Goal: Transaction & Acquisition: Book appointment/travel/reservation

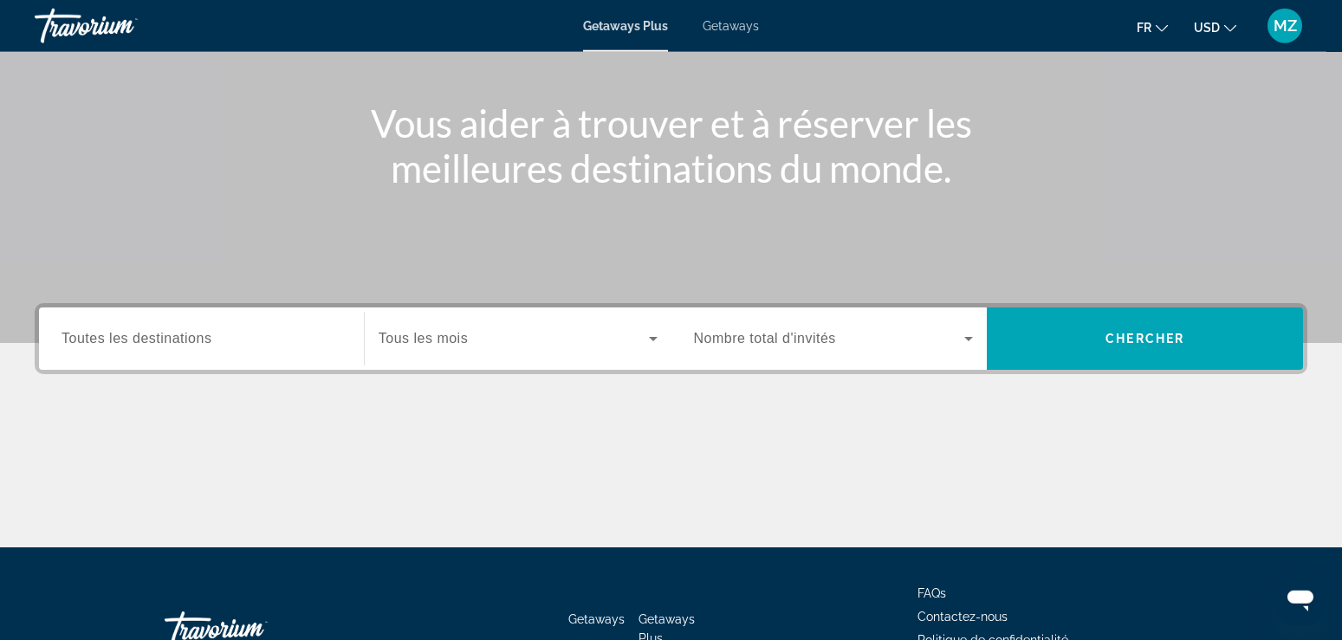
scroll to position [265, 0]
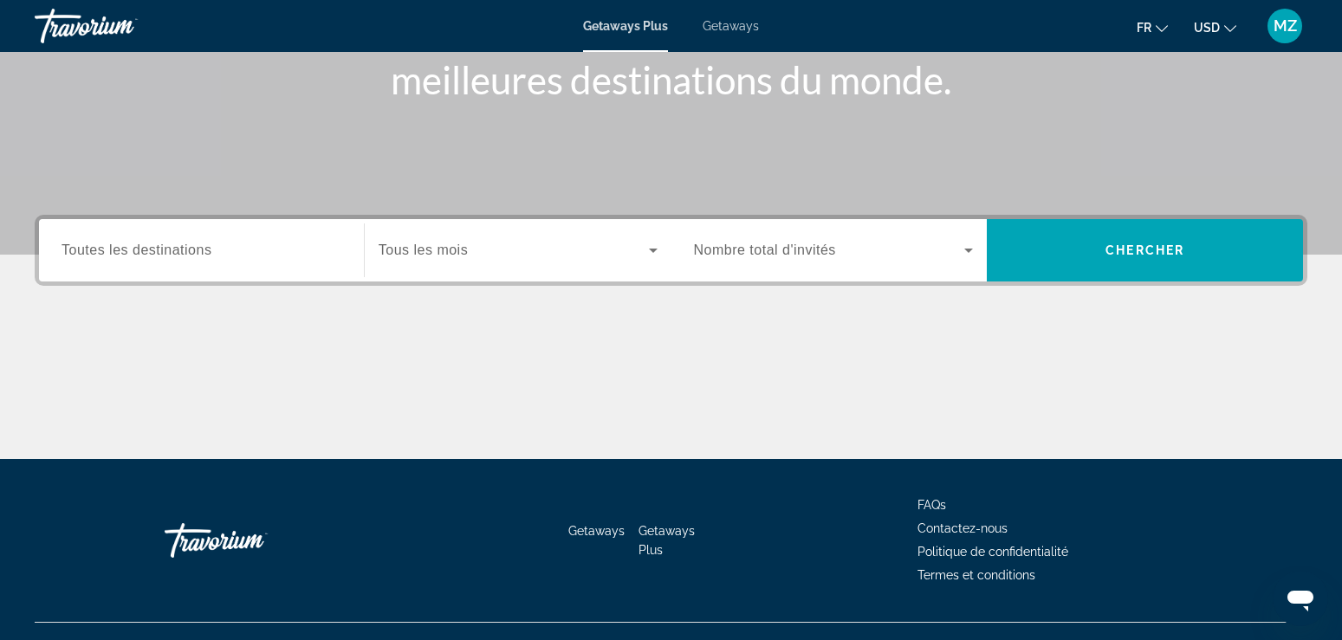
click at [438, 261] on div "Search widget" at bounding box center [518, 250] width 279 height 49
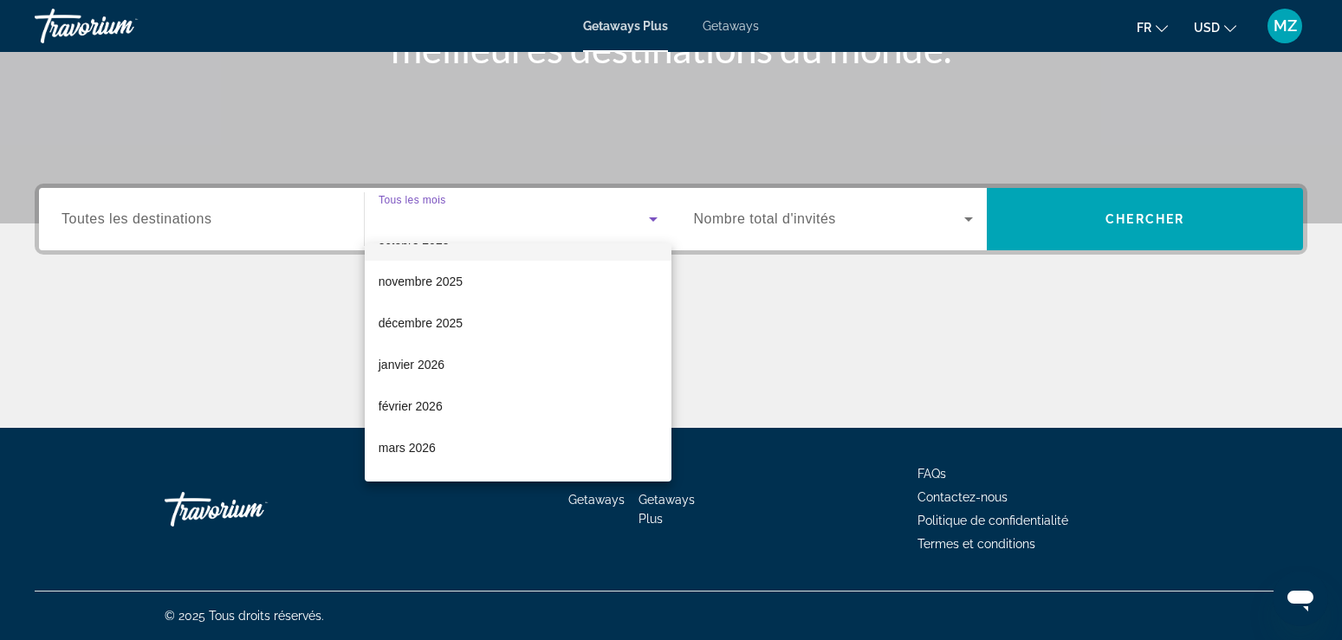
scroll to position [229, 0]
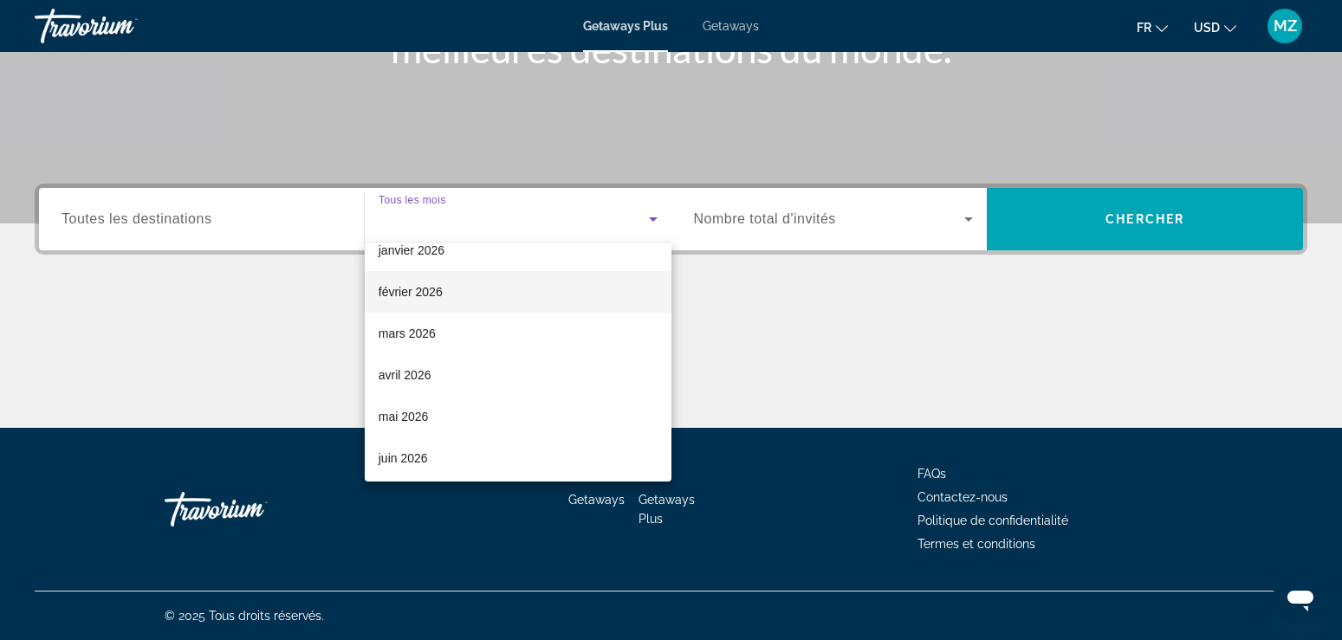
click at [548, 294] on mat-option "février 2026" at bounding box center [518, 292] width 307 height 42
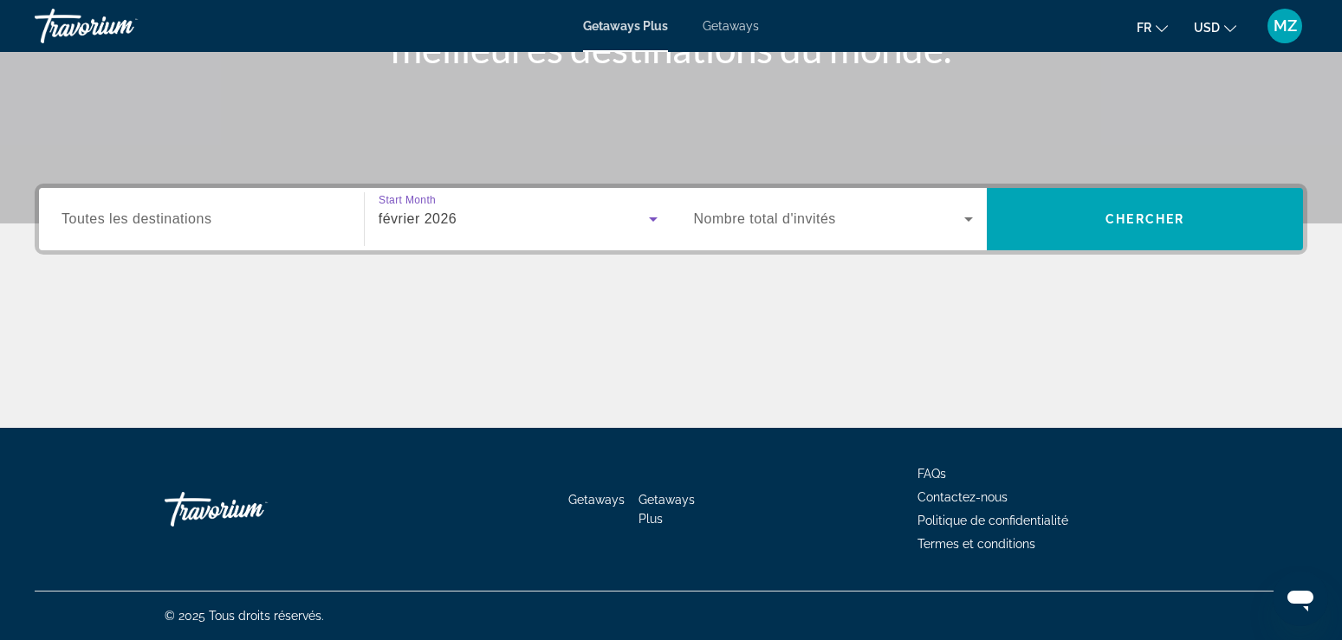
click at [784, 233] on div "Search widget" at bounding box center [834, 219] width 280 height 49
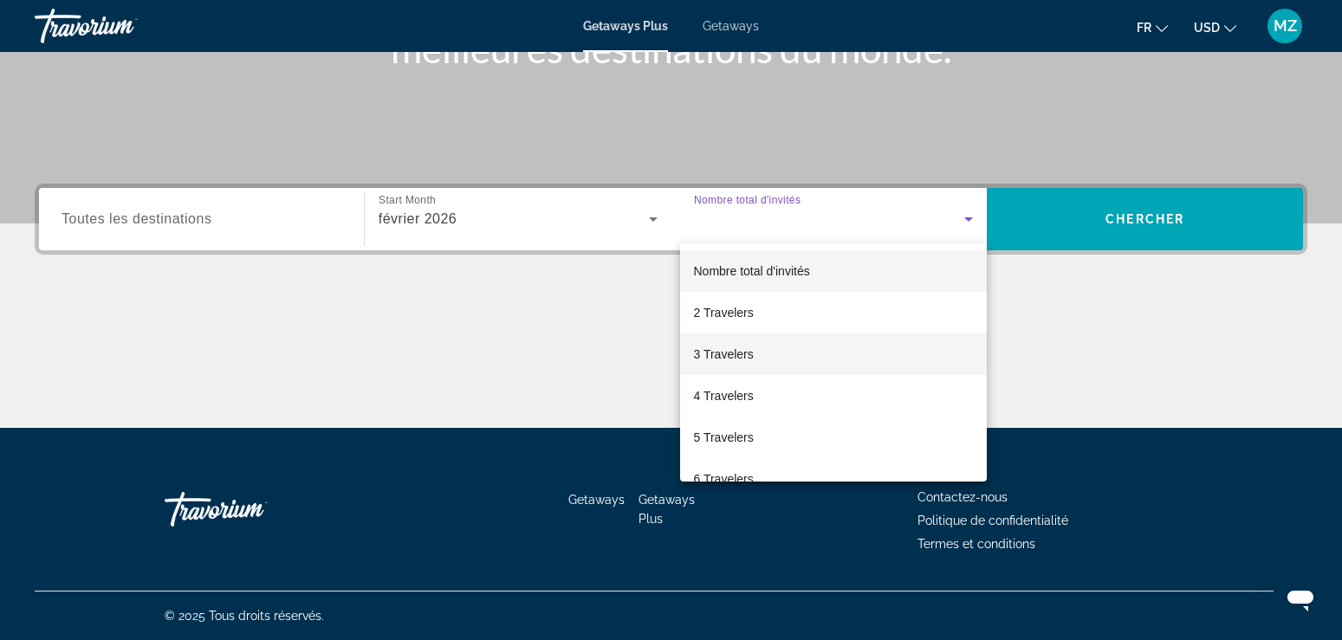
click at [775, 360] on mat-option "3 Travelers" at bounding box center [834, 355] width 308 height 42
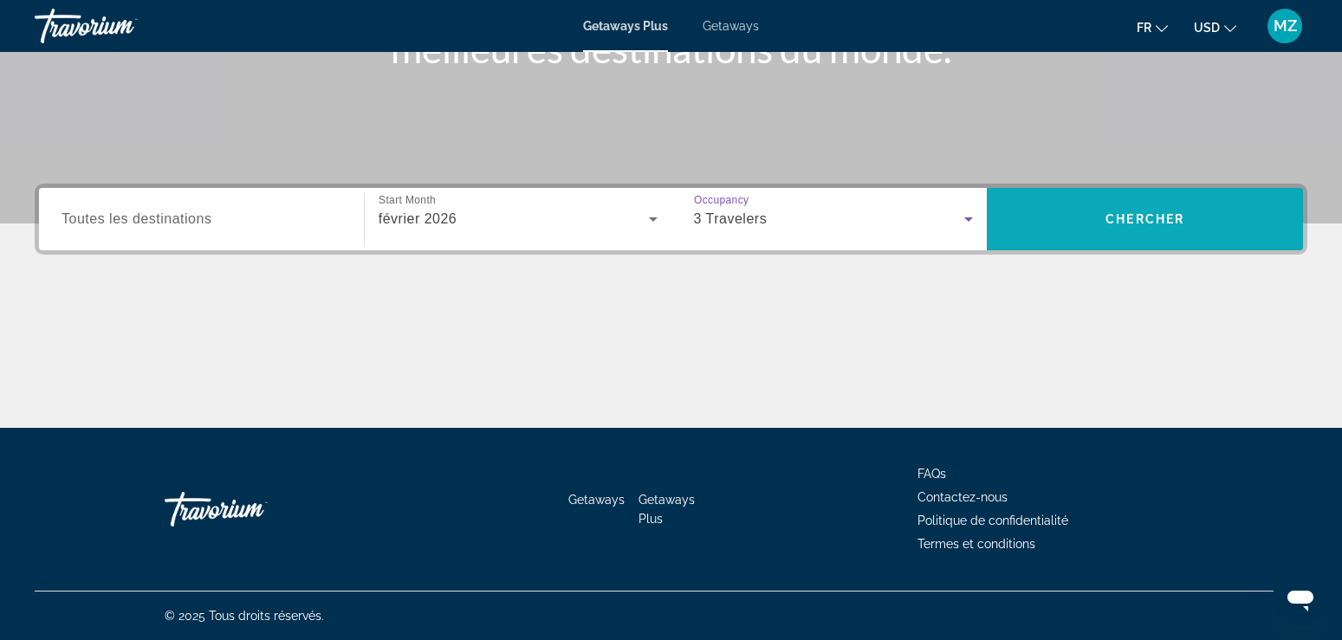
click at [1158, 231] on span "Search widget" at bounding box center [1145, 219] width 316 height 42
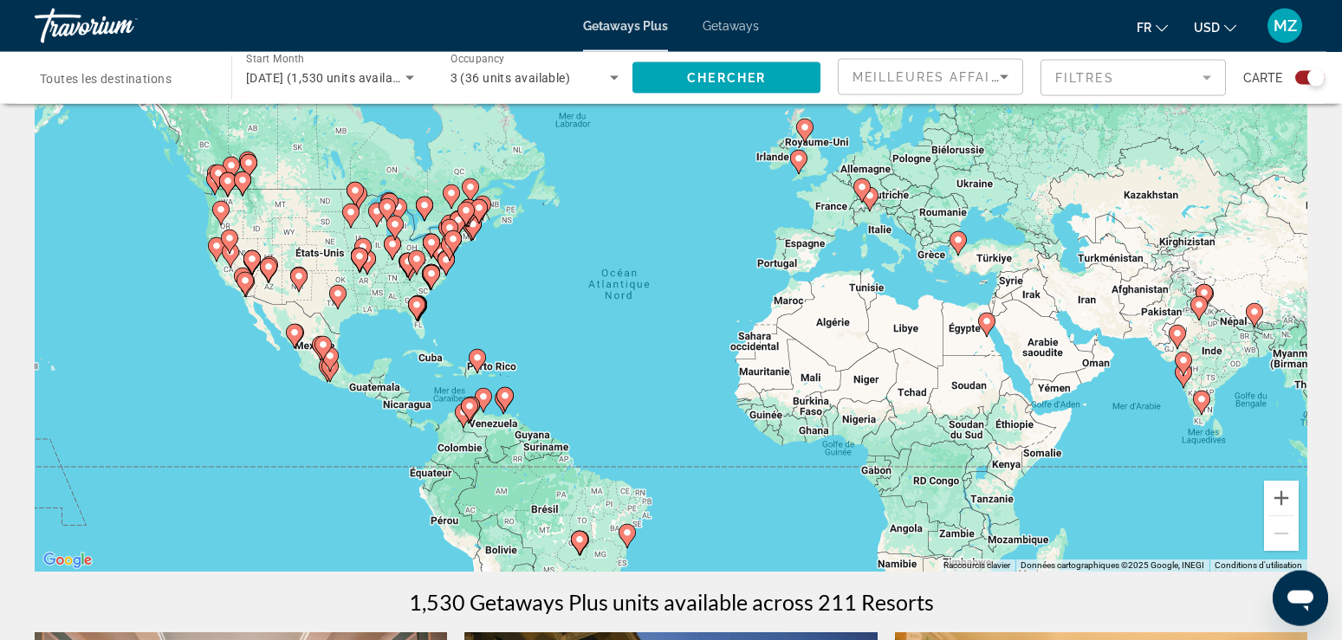
scroll to position [74, 0]
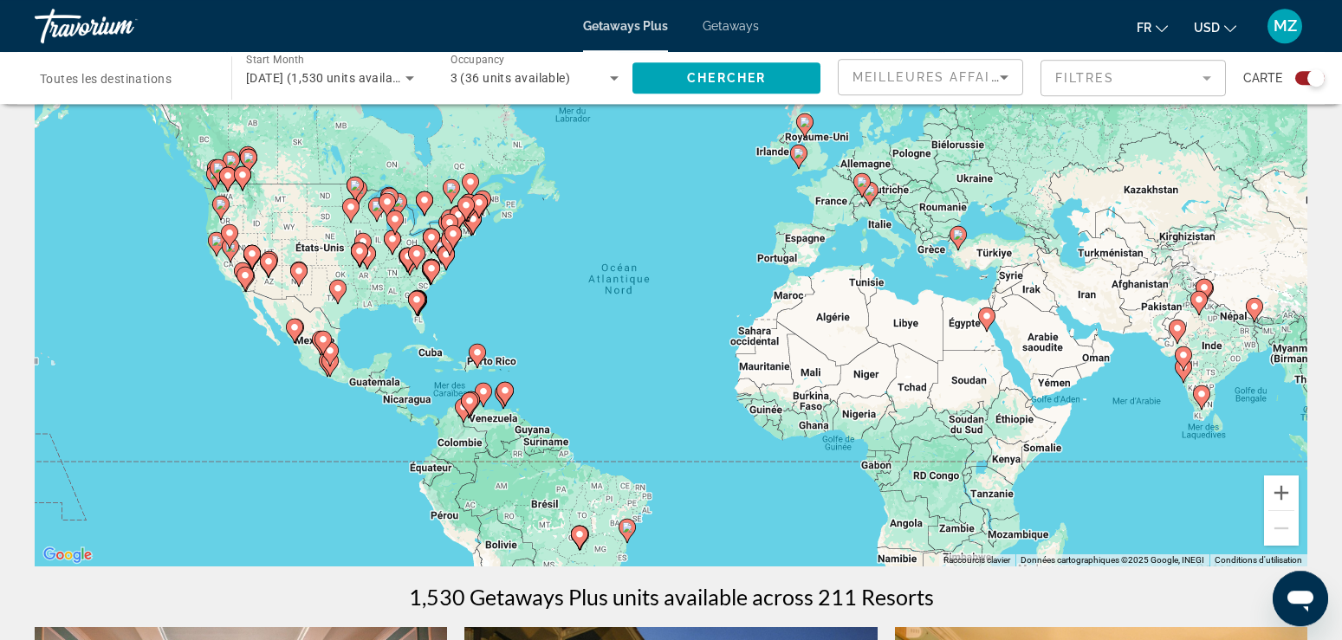
click at [477, 356] on image "Main content" at bounding box center [477, 352] width 10 height 10
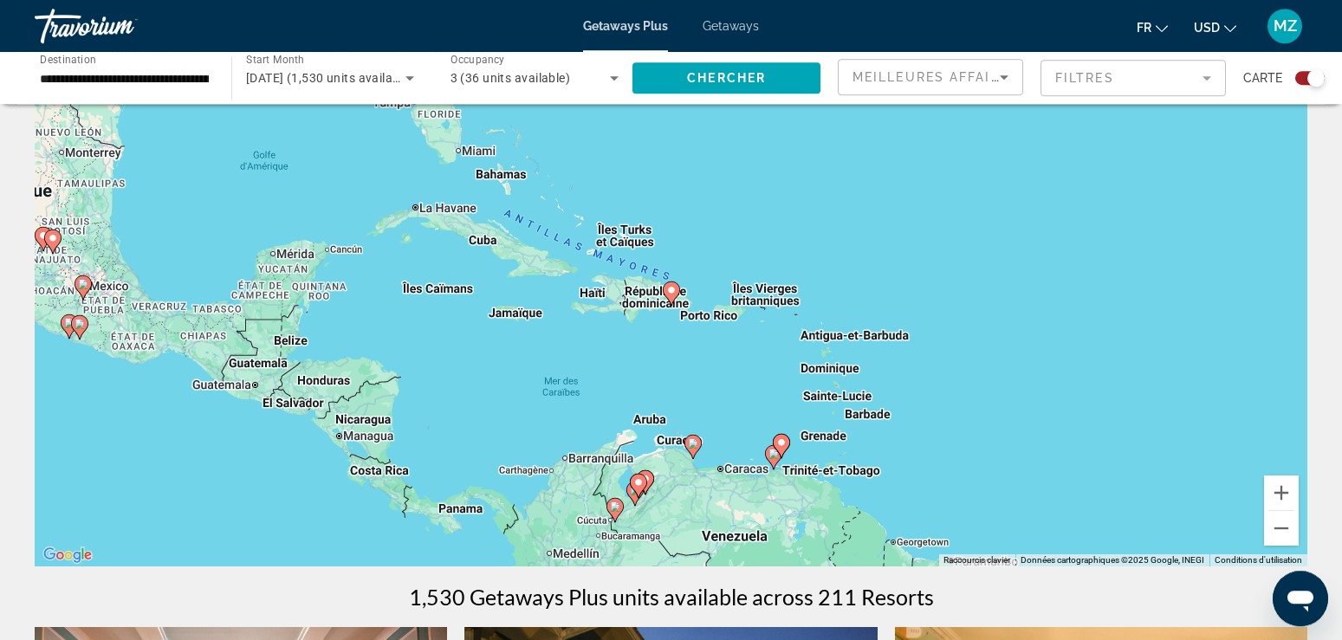
click at [675, 291] on image "Main content" at bounding box center [671, 290] width 10 height 10
type input "**********"
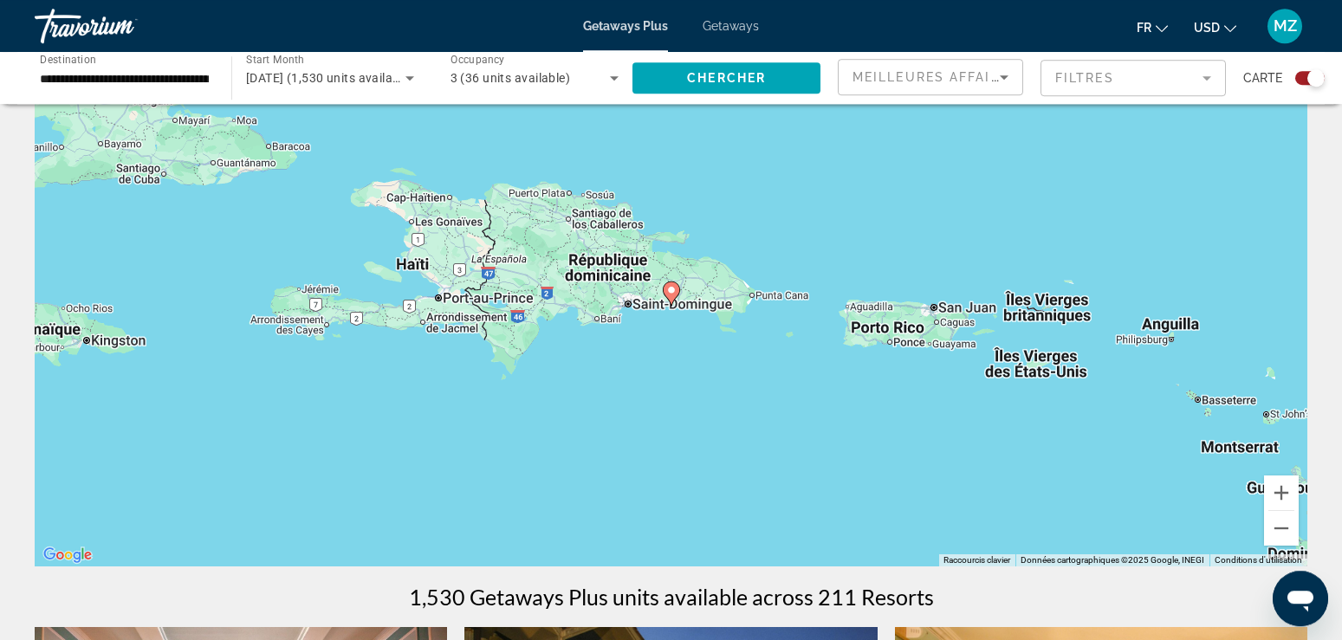
scroll to position [696, 0]
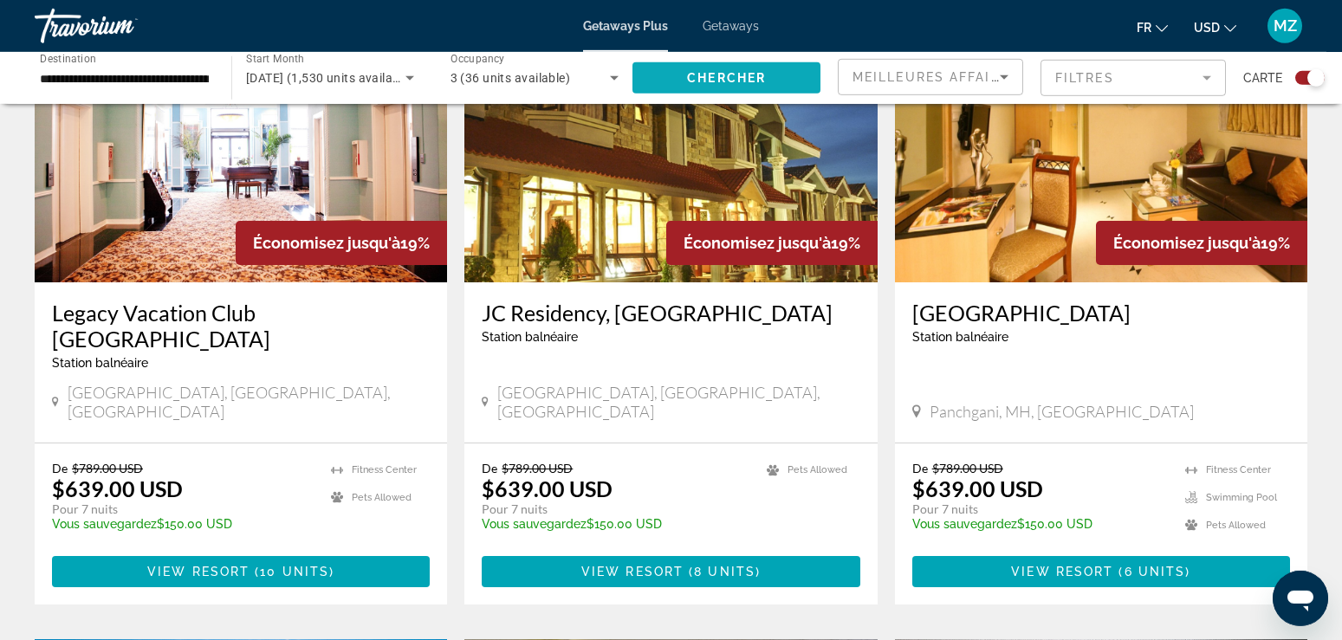
click at [742, 81] on span "Chercher" at bounding box center [726, 78] width 79 height 14
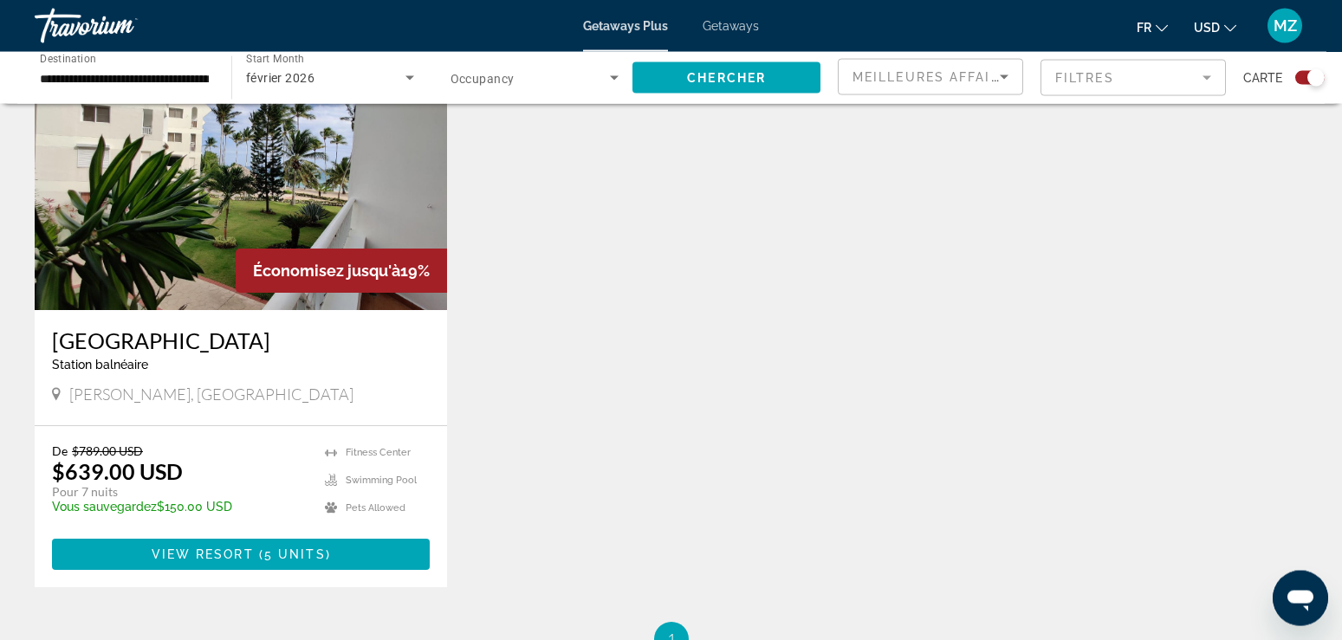
scroll to position [671, 0]
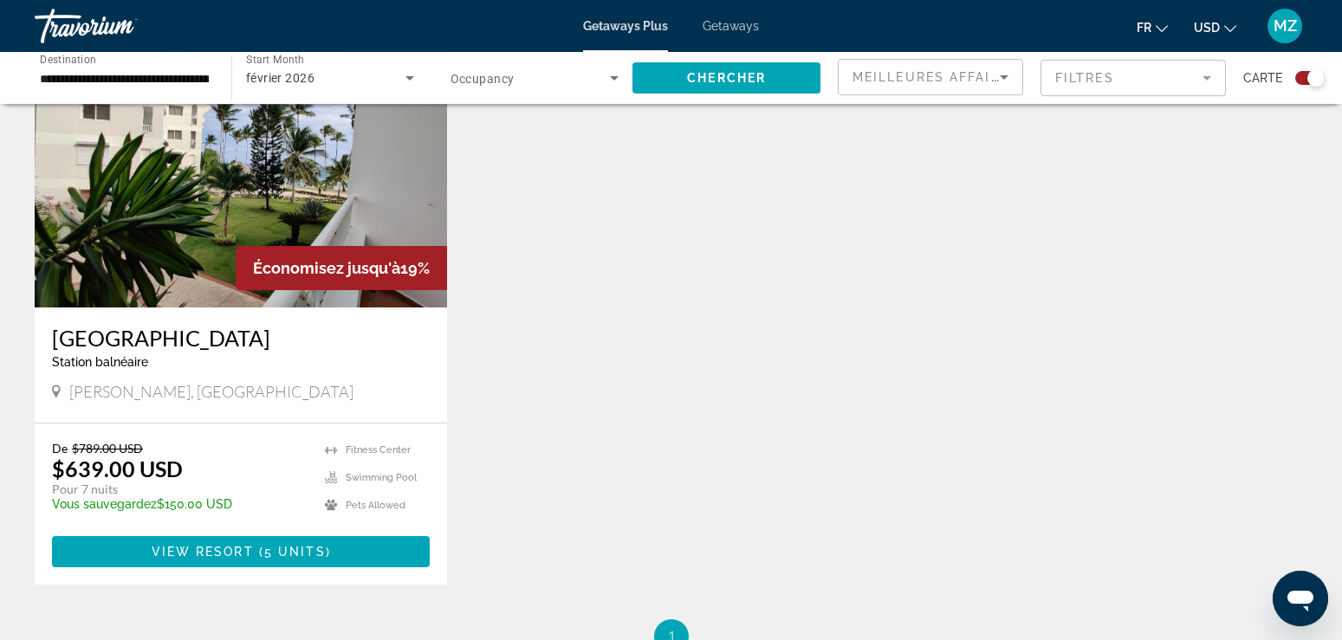
click at [191, 264] on img "Main content" at bounding box center [241, 168] width 412 height 277
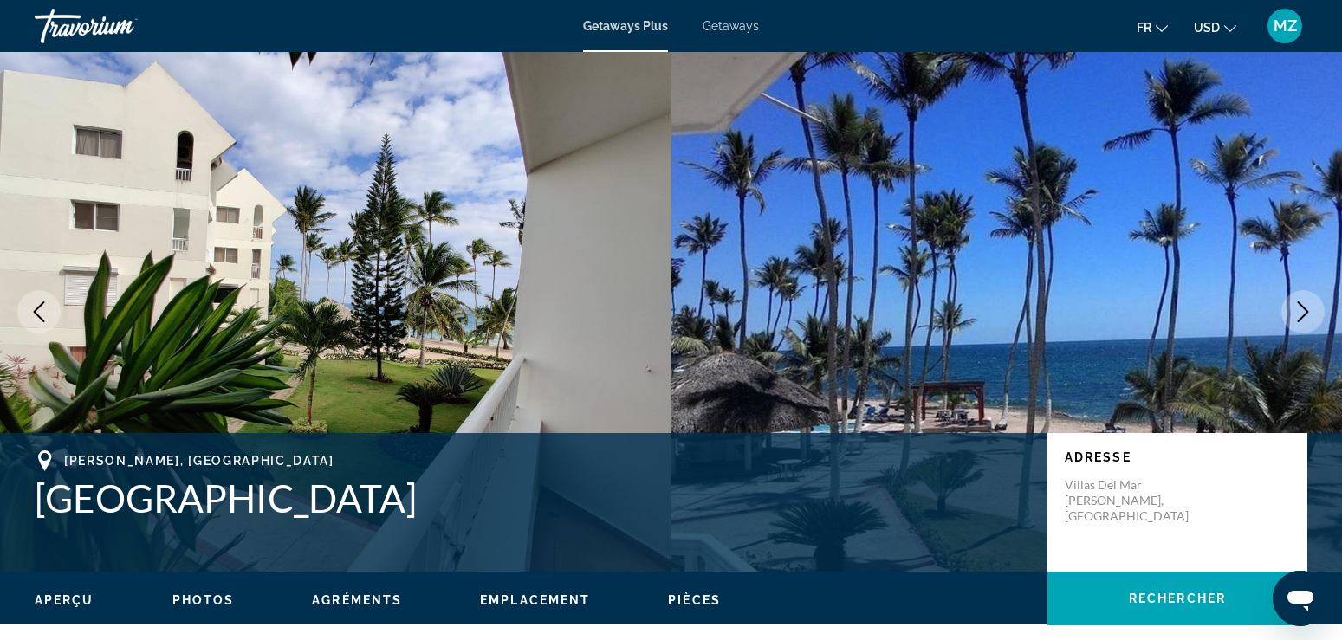
click at [1305, 314] on icon "Next image" at bounding box center [1302, 311] width 21 height 21
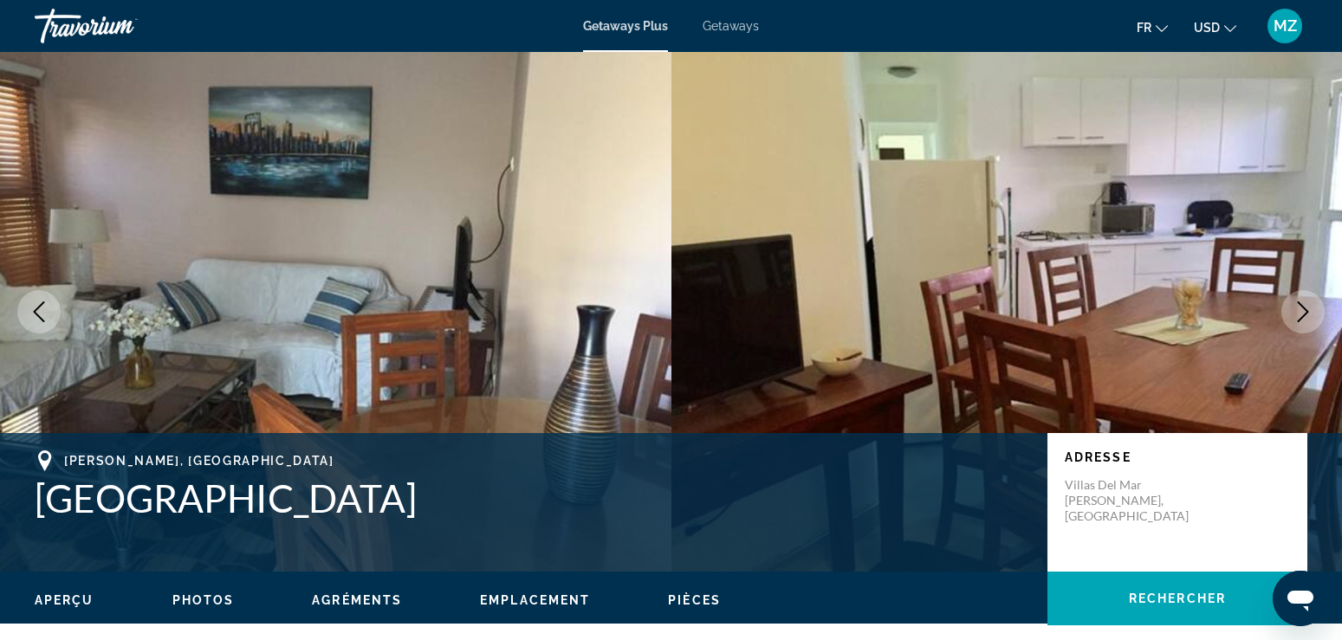
click at [1305, 314] on icon "Next image" at bounding box center [1302, 311] width 21 height 21
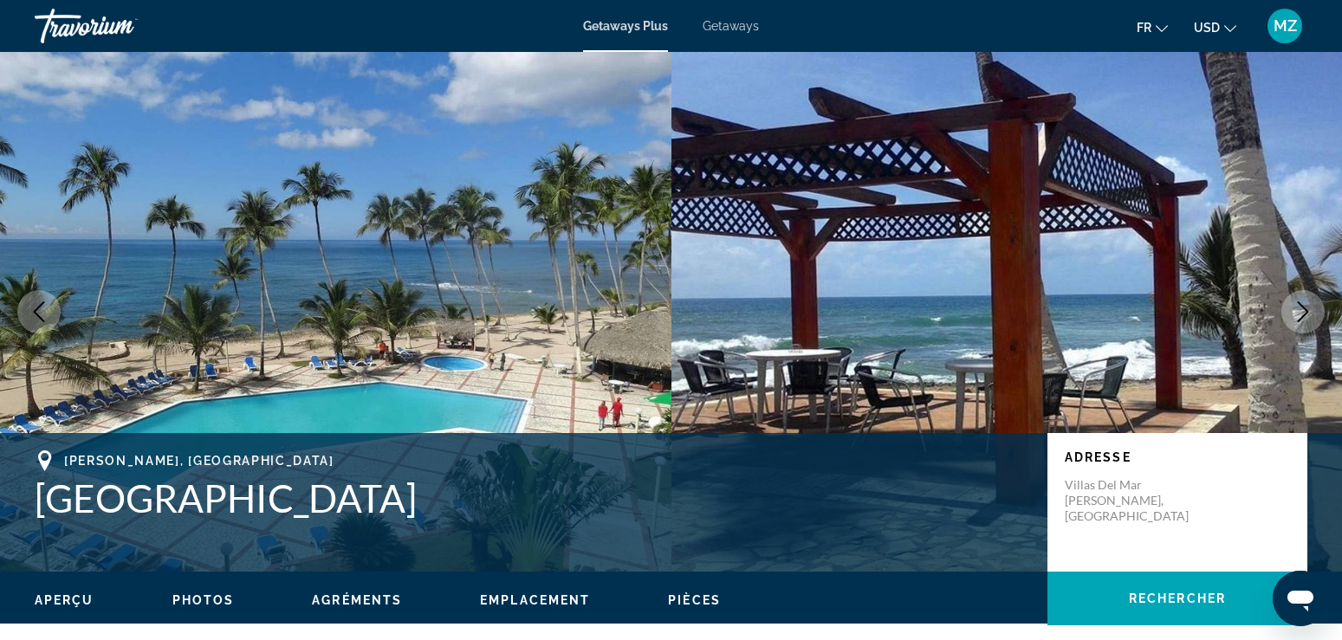
click at [1297, 308] on icon "Next image" at bounding box center [1302, 311] width 21 height 21
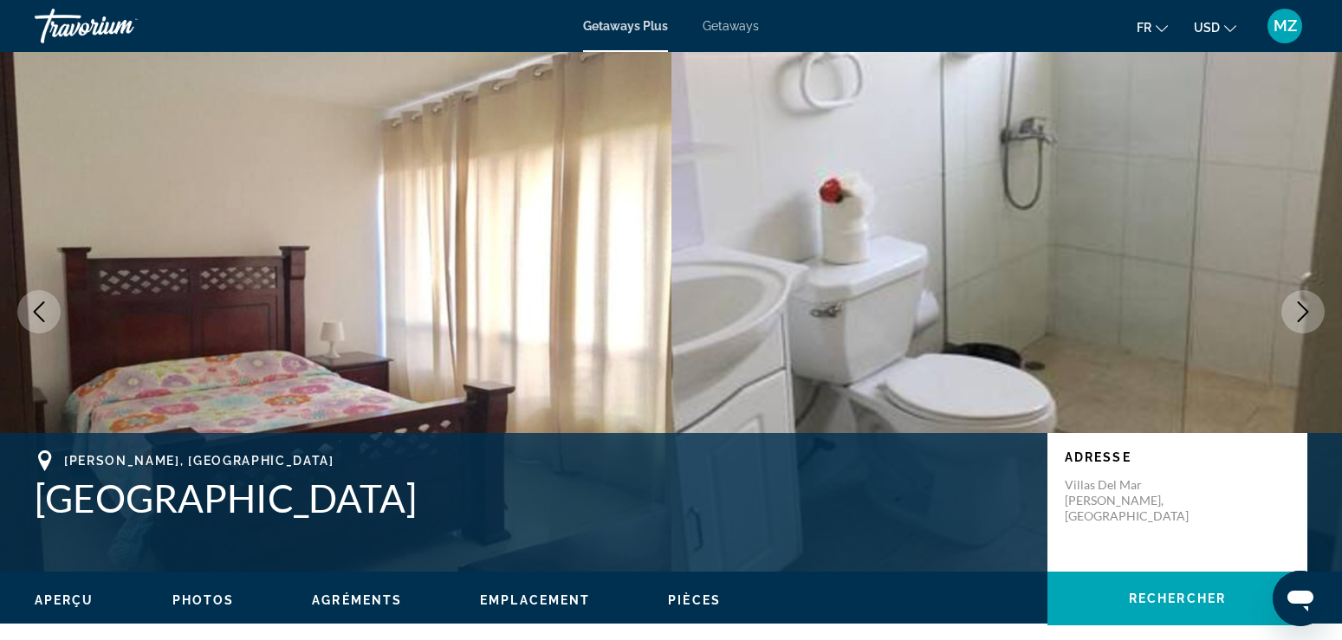
click at [1299, 313] on icon "Next image" at bounding box center [1302, 311] width 21 height 21
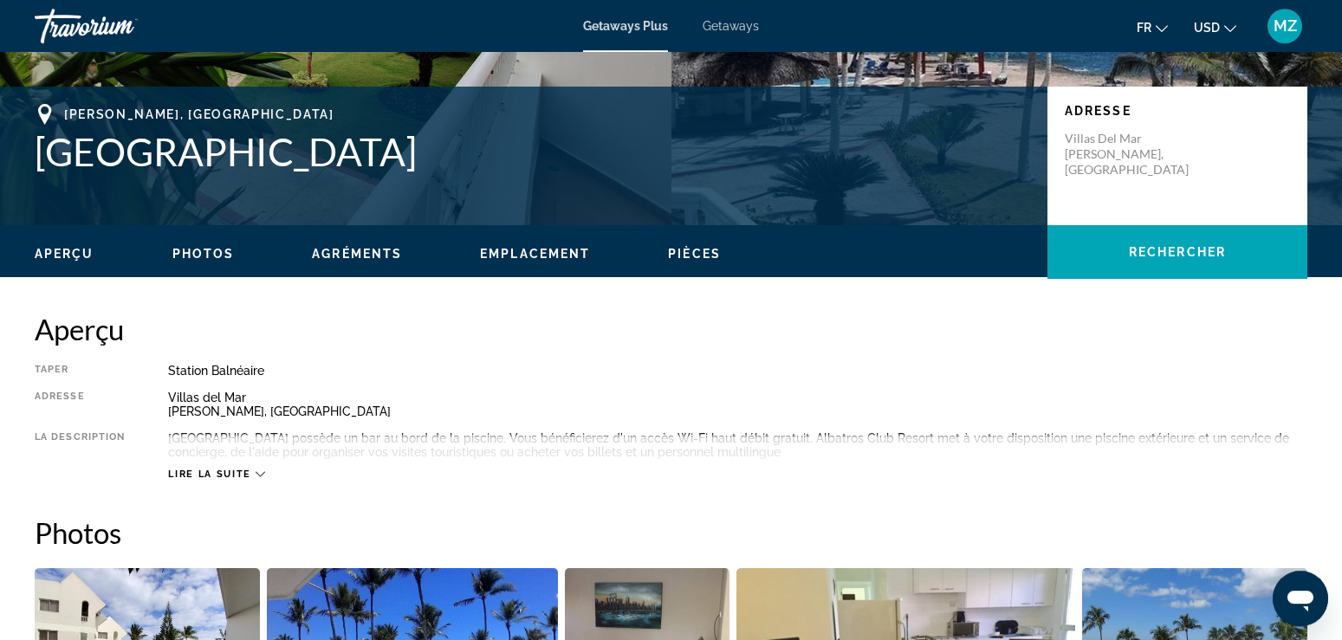
scroll to position [353, 0]
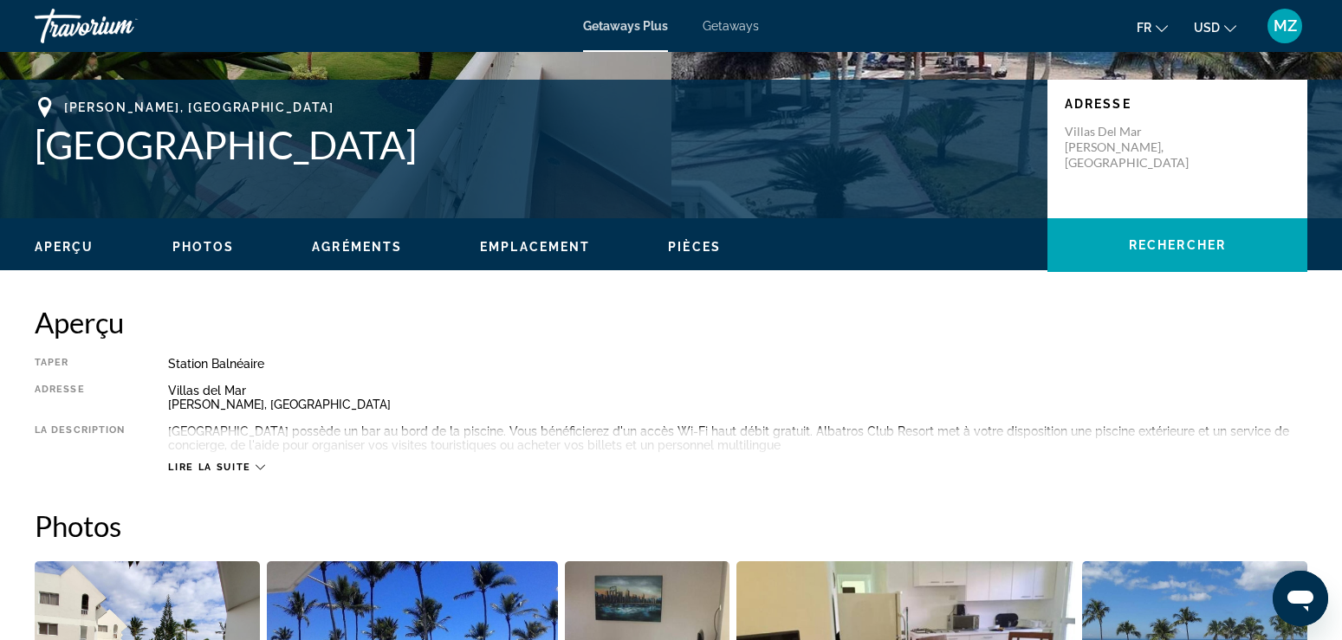
click at [233, 457] on div "Lire la suite" at bounding box center [737, 450] width 1139 height 48
click at [233, 463] on span "Lire la suite" at bounding box center [209, 467] width 82 height 11
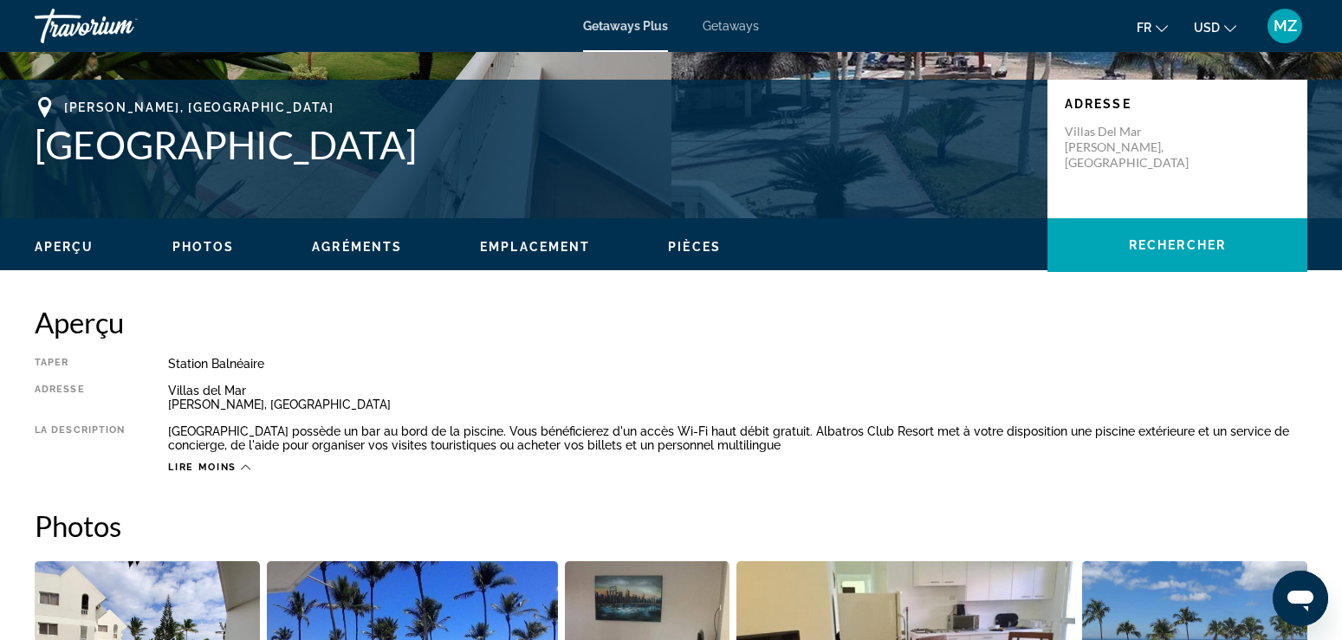
scroll to position [0, 0]
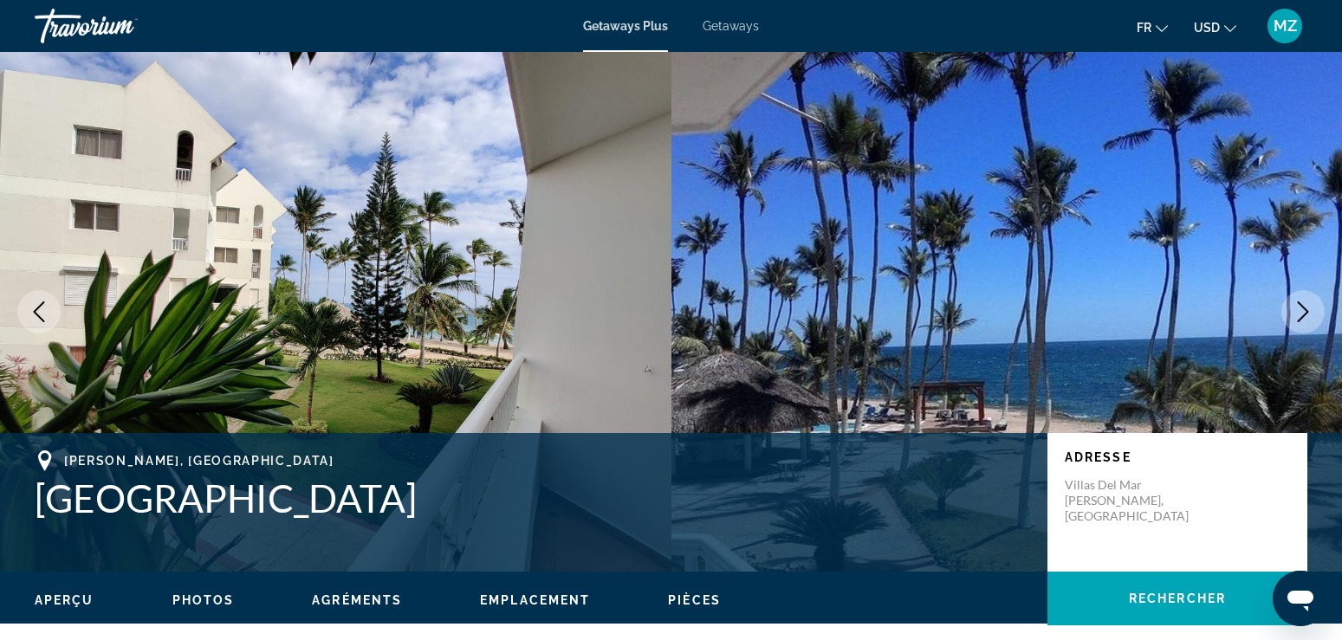
click at [1220, 24] on span "USD" at bounding box center [1207, 28] width 26 height 14
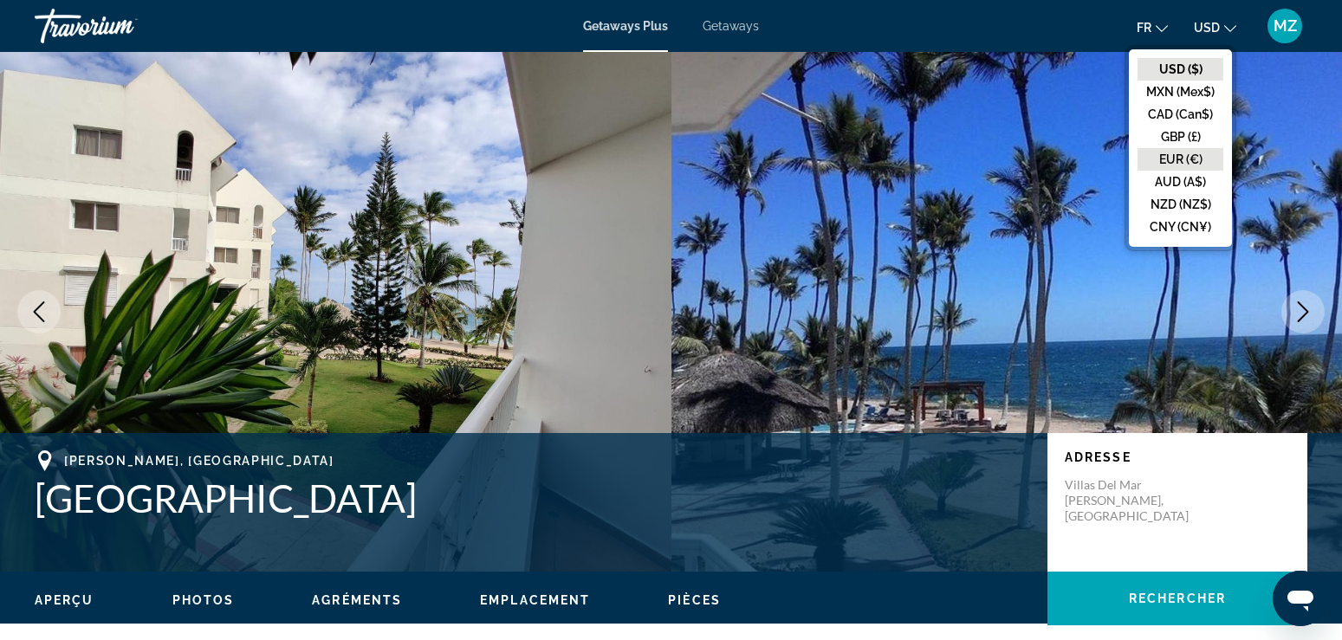
click at [1202, 161] on button "EUR (€)" at bounding box center [1180, 159] width 86 height 23
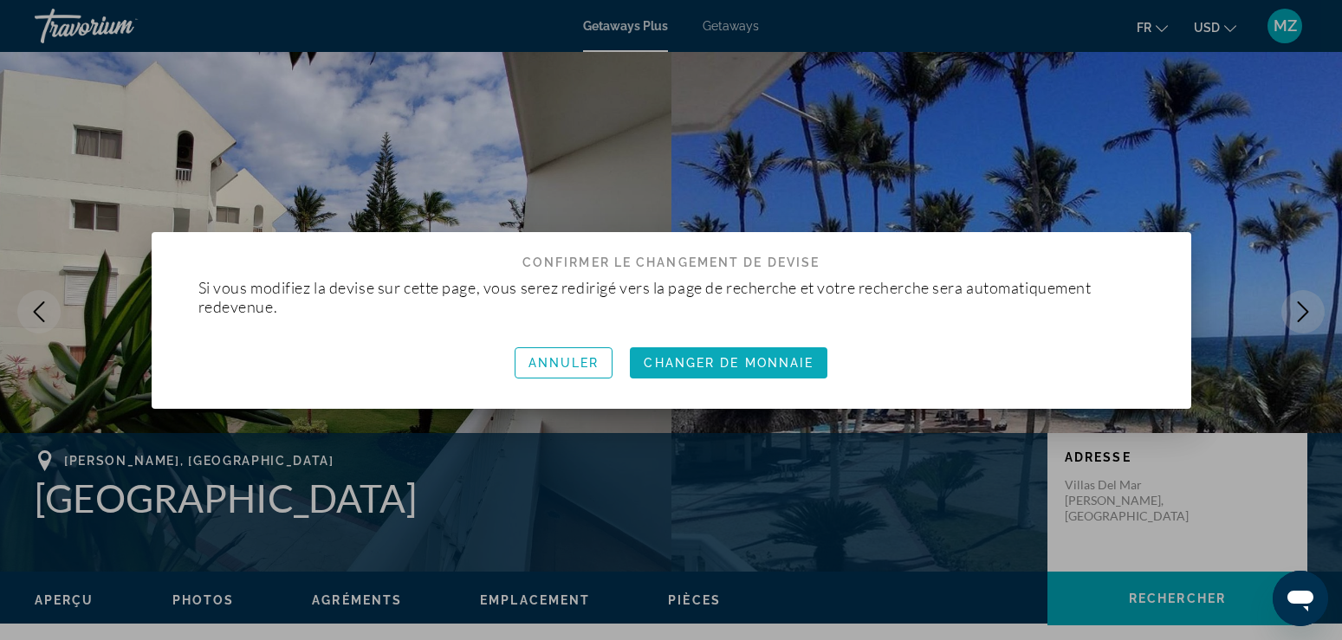
click at [764, 361] on span "Changer de monnaie" at bounding box center [729, 363] width 170 height 14
